Goal: Task Accomplishment & Management: Complete application form

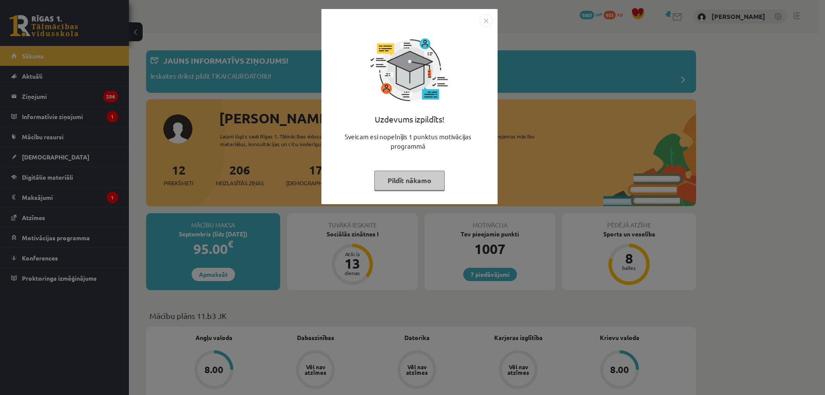
click at [483, 21] on img "Close" at bounding box center [486, 20] width 13 height 13
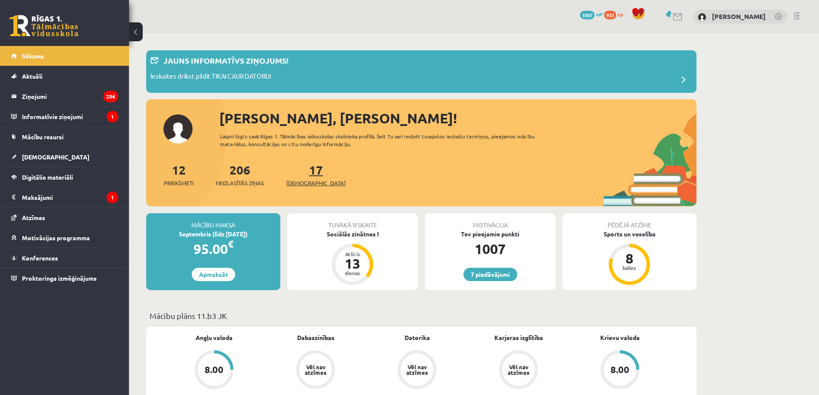
click at [301, 186] on span "[DEMOGRAPHIC_DATA]" at bounding box center [315, 183] width 59 height 9
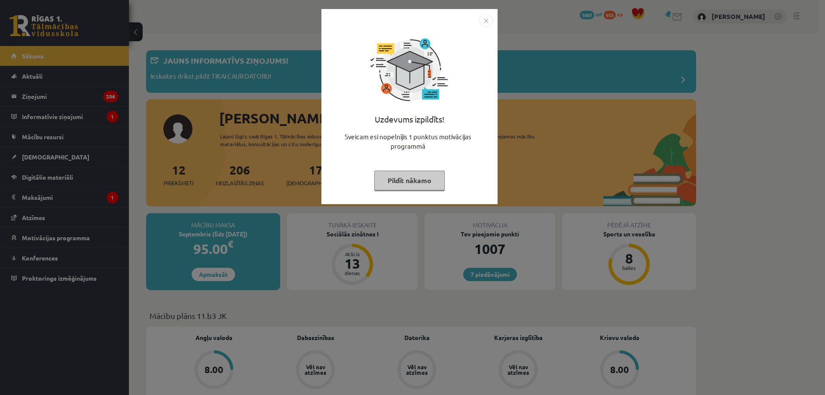
click at [215, 57] on div "Uzdevums izpildīts! Sveicam esi nopelnījis 1 punktus motivācijas programmā Pild…" at bounding box center [412, 197] width 825 height 395
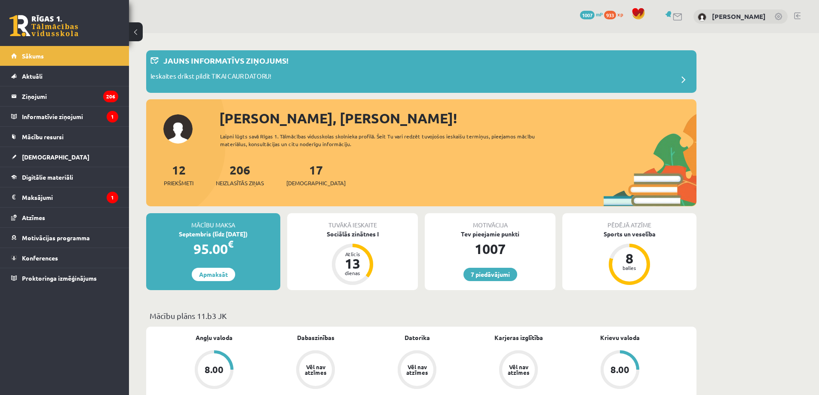
click at [355, 238] on div "Tuvākā ieskaite Sociālās zinātnes I Atlicis 13 dienas" at bounding box center [352, 251] width 131 height 77
click at [357, 235] on div "Sociālās zinātnes I" at bounding box center [352, 233] width 131 height 9
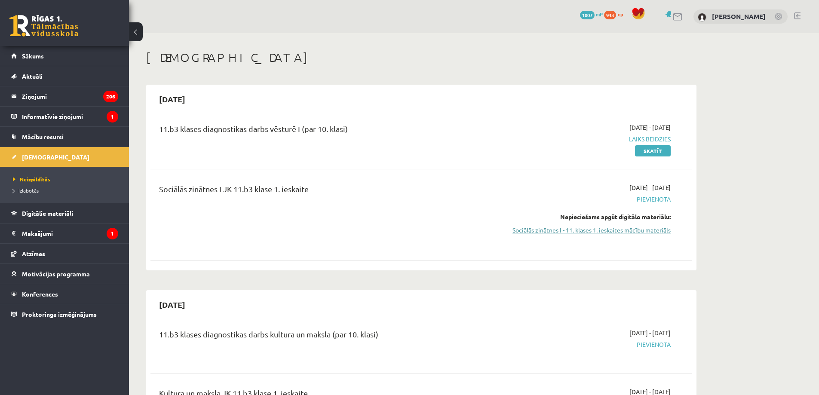
click at [560, 229] on link "Sociālās zinātnes I - 11. klases 1. ieskaites mācību materiāls" at bounding box center [589, 230] width 162 height 9
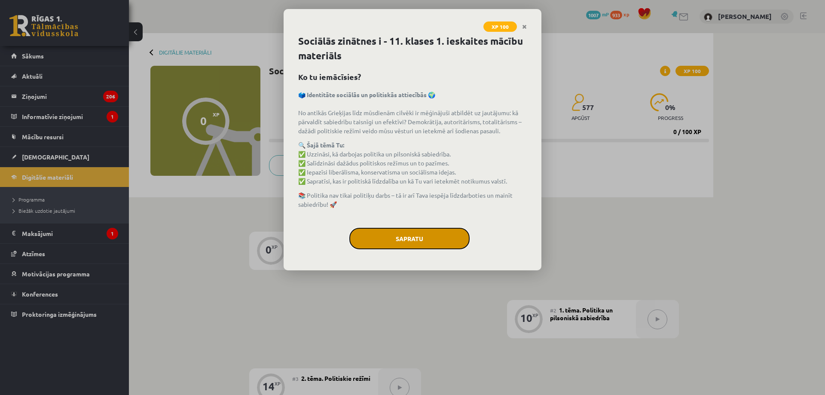
click at [384, 235] on button "Sapratu" at bounding box center [409, 238] width 120 height 21
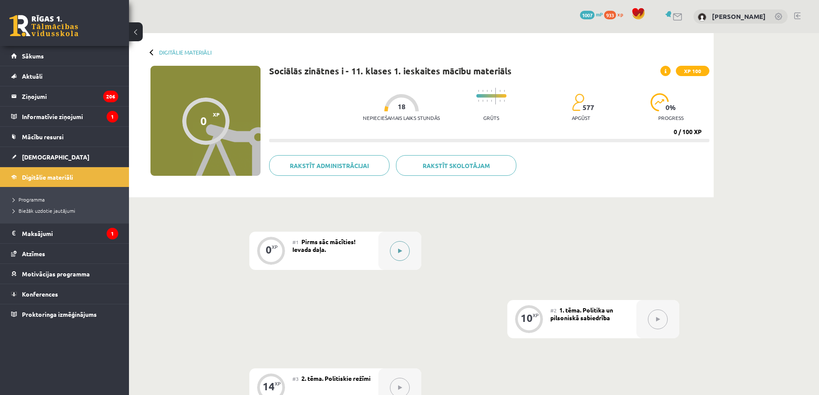
click at [394, 255] on button at bounding box center [400, 251] width 20 height 20
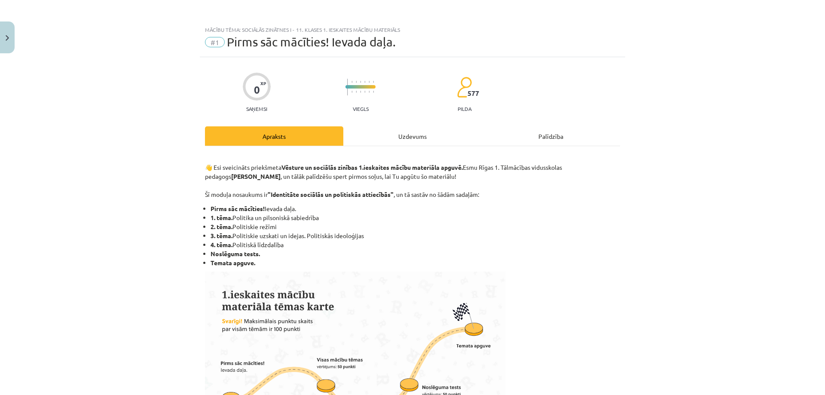
click at [394, 136] on div "Uzdevums" at bounding box center [412, 135] width 138 height 19
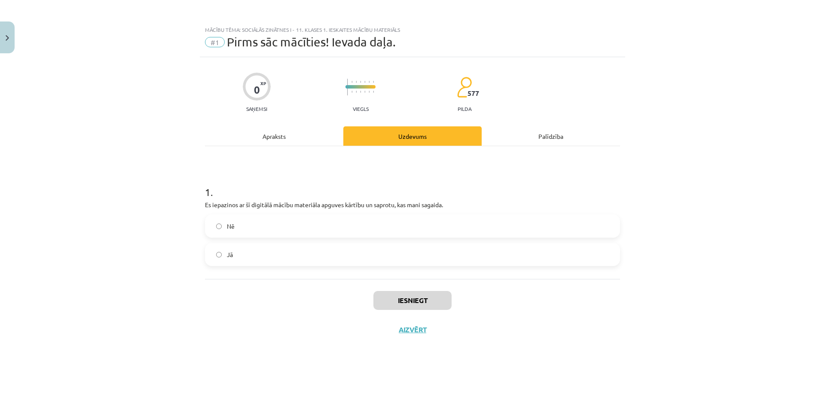
click at [319, 144] on div "Apraksts" at bounding box center [274, 135] width 138 height 19
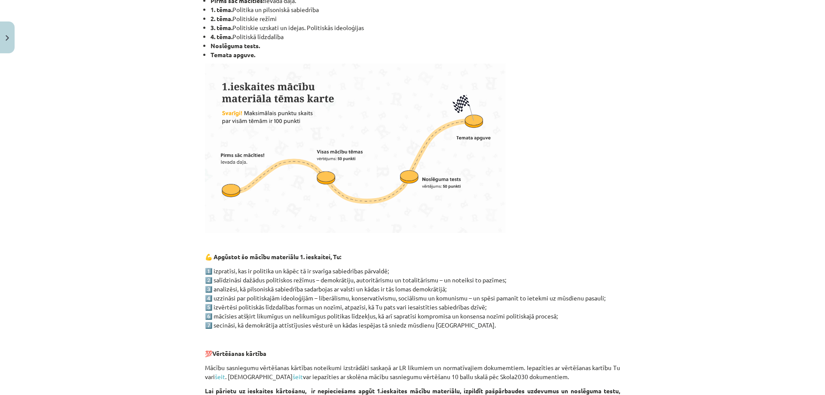
scroll to position [468, 0]
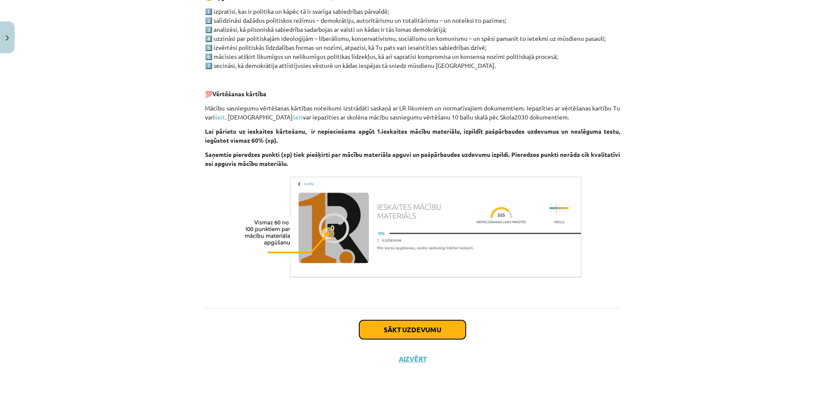
click at [404, 334] on button "Sākt uzdevumu" at bounding box center [412, 329] width 107 height 19
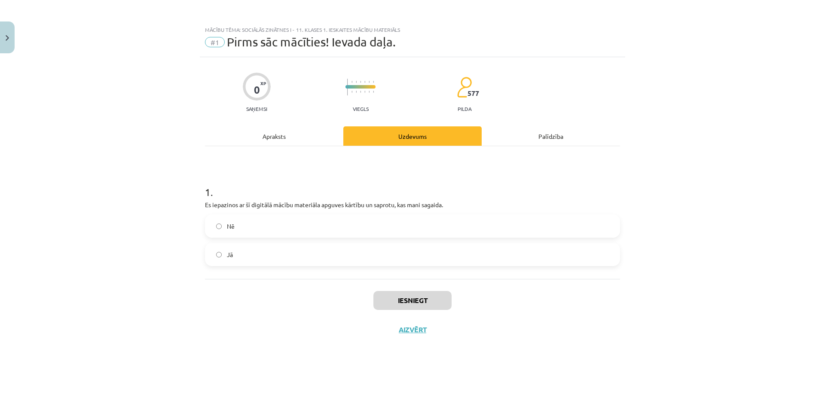
scroll to position [0, 0]
click at [227, 224] on span "Nē" at bounding box center [231, 226] width 8 height 9
click at [279, 260] on label "Jā" at bounding box center [412, 254] width 413 height 21
click at [408, 299] on button "Iesniegt" at bounding box center [412, 300] width 78 height 19
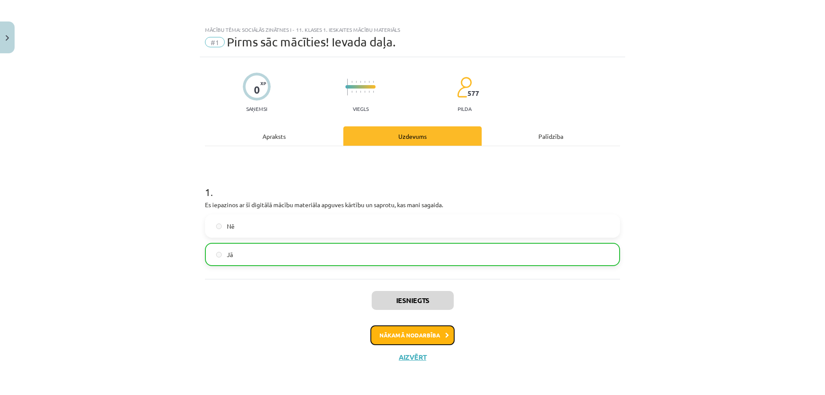
click at [415, 331] on button "Nākamā nodarbība" at bounding box center [412, 335] width 84 height 20
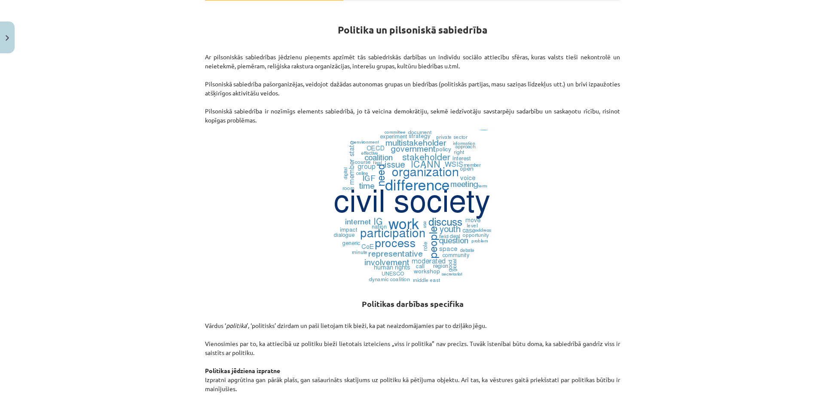
scroll to position [61, 0]
